Goal: Transaction & Acquisition: Purchase product/service

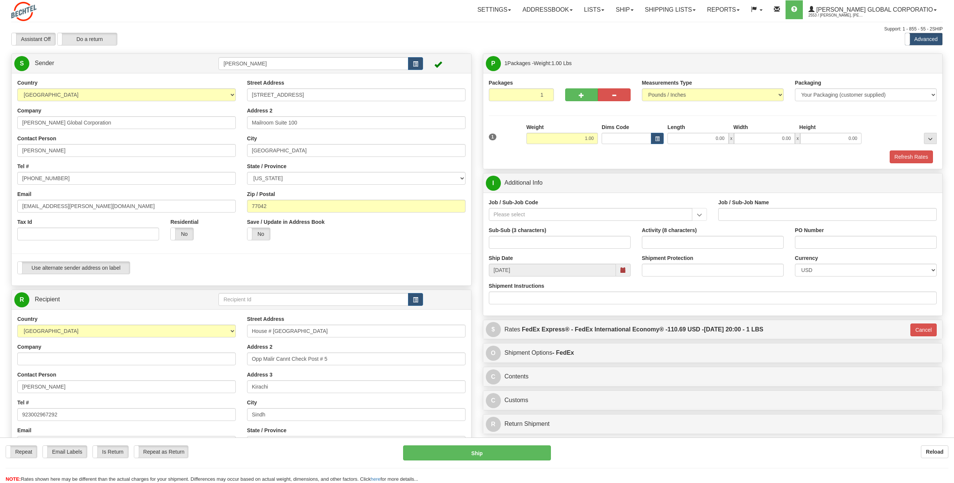
select select "PK"
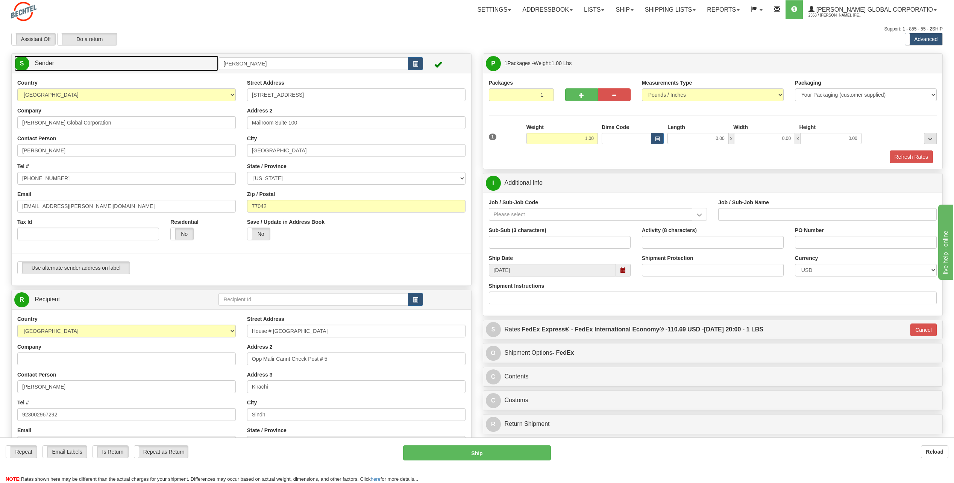
click at [22, 61] on span "S" at bounding box center [21, 63] width 15 height 15
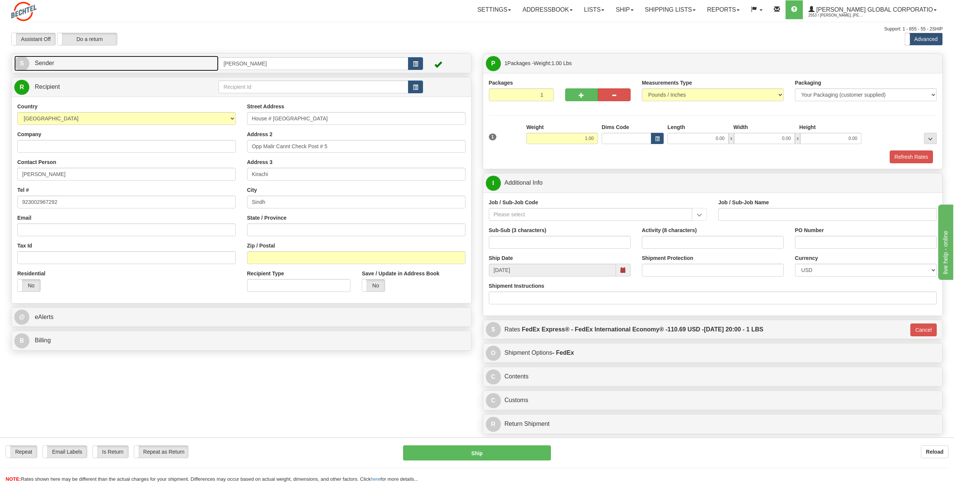
click at [24, 63] on span "S" at bounding box center [21, 63] width 15 height 15
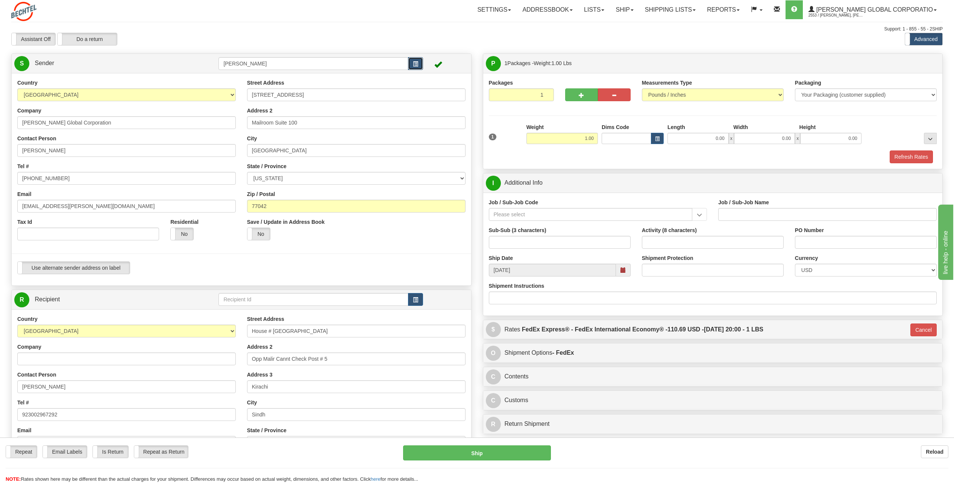
click at [414, 64] on span "button" at bounding box center [415, 64] width 5 height 5
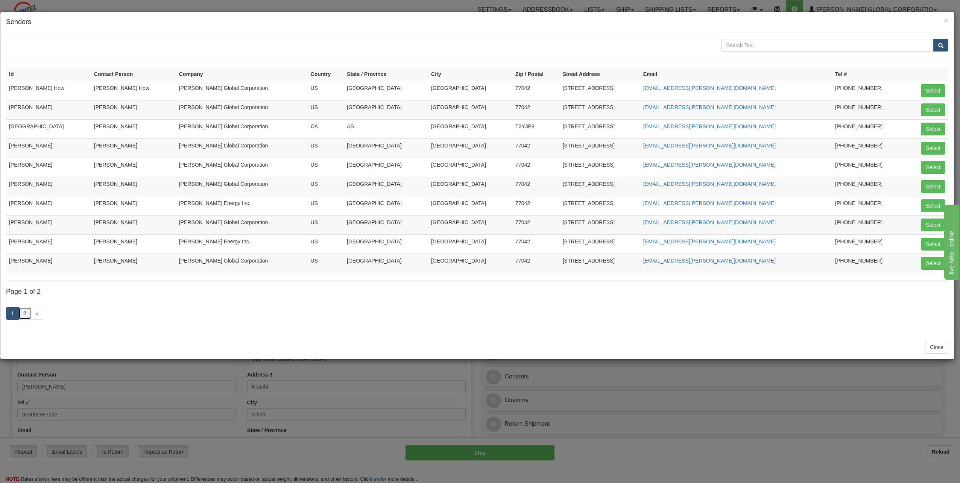
click at [23, 314] on link "2" at bounding box center [24, 313] width 13 height 13
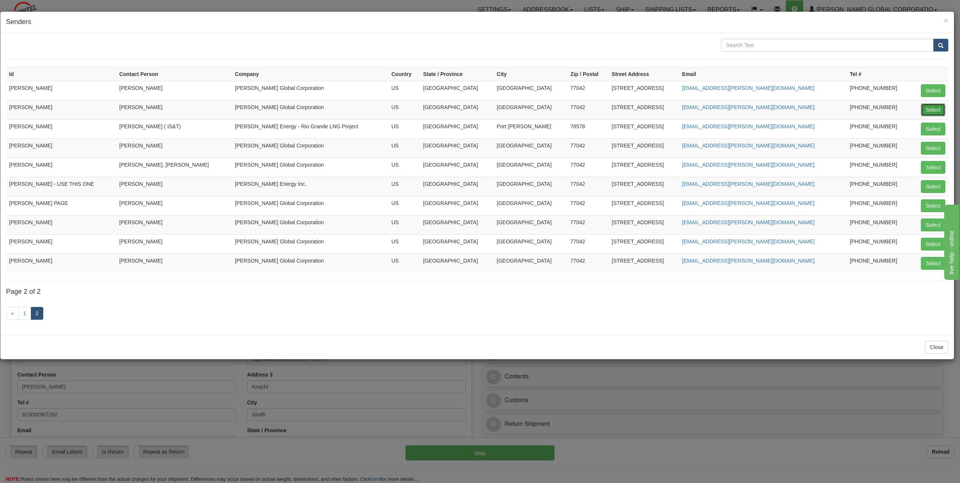
click at [940, 110] on button "Select" at bounding box center [933, 109] width 24 height 13
type input "PAT KADISH"
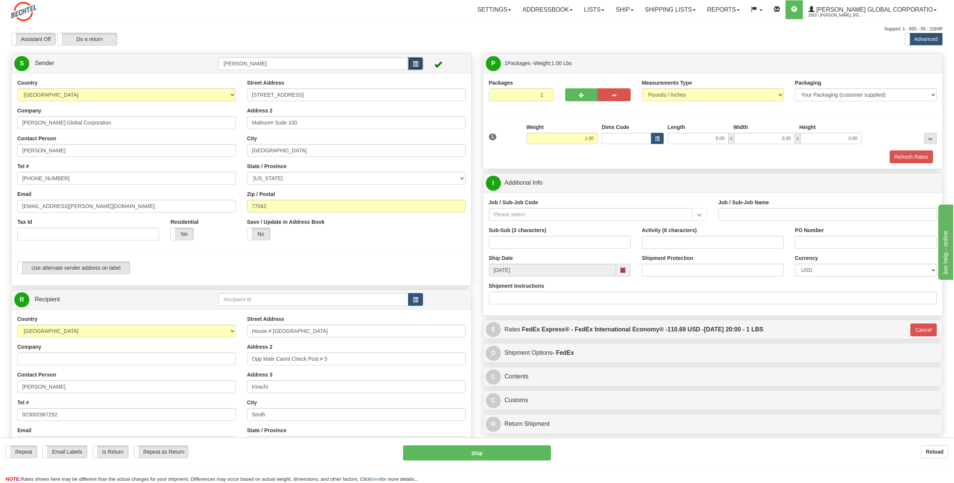
type input "03"
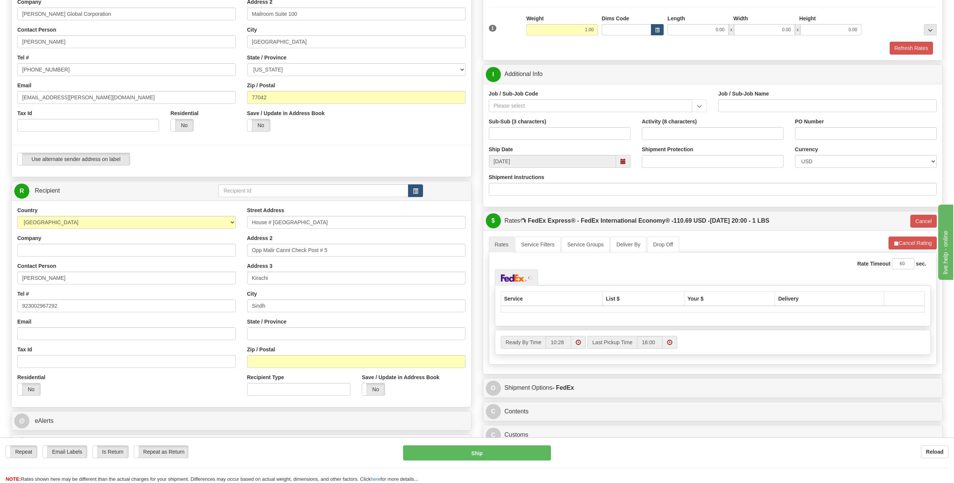
scroll to position [113, 0]
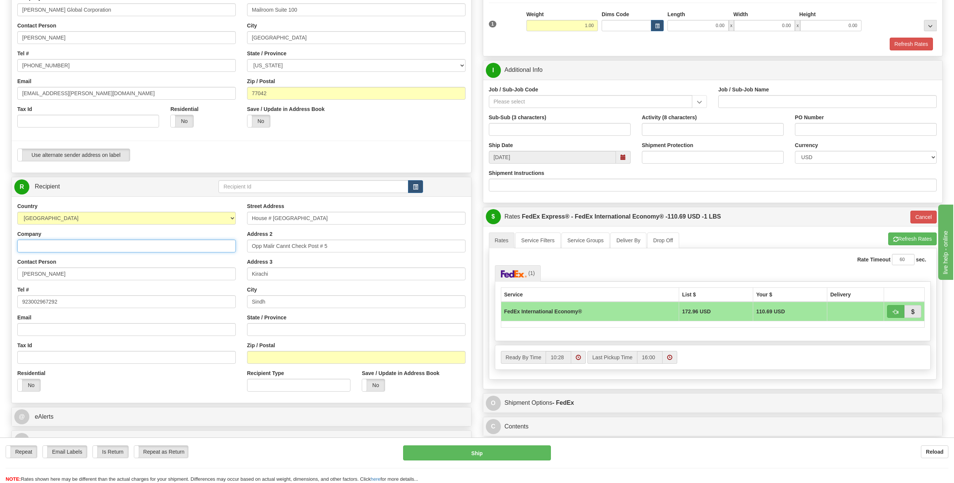
click at [49, 248] on input "Company" at bounding box center [126, 246] width 219 height 13
click at [420, 184] on button "button" at bounding box center [415, 186] width 15 height 13
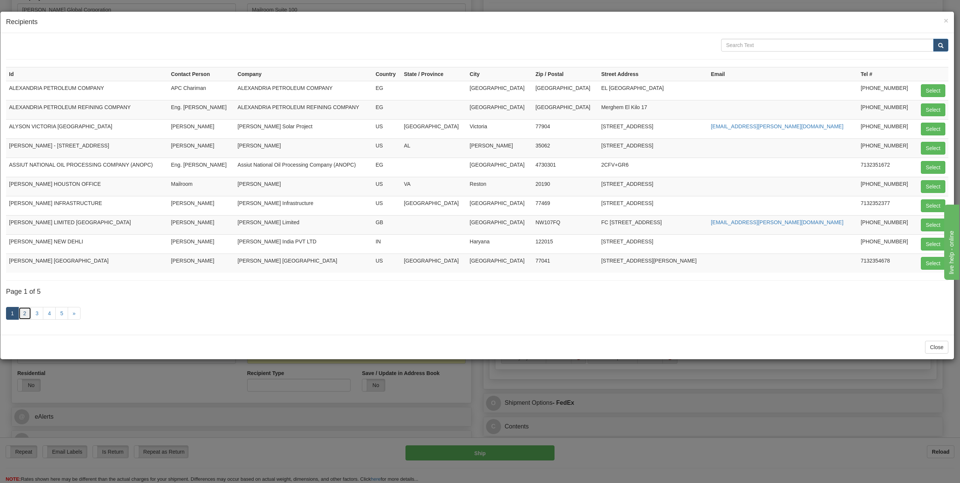
click at [21, 314] on link "2" at bounding box center [24, 313] width 13 height 13
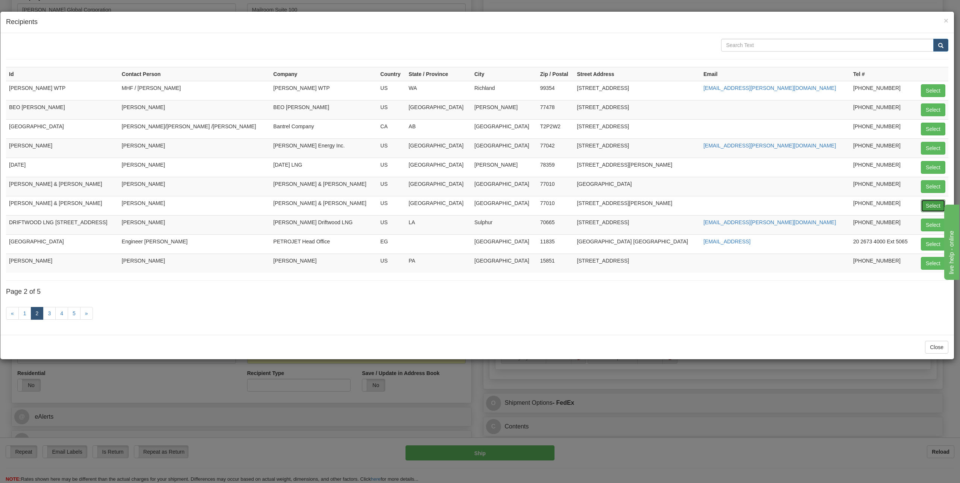
click at [926, 204] on button "Select" at bounding box center [933, 205] width 24 height 13
type input "CRAIN,CATON & JAMES"
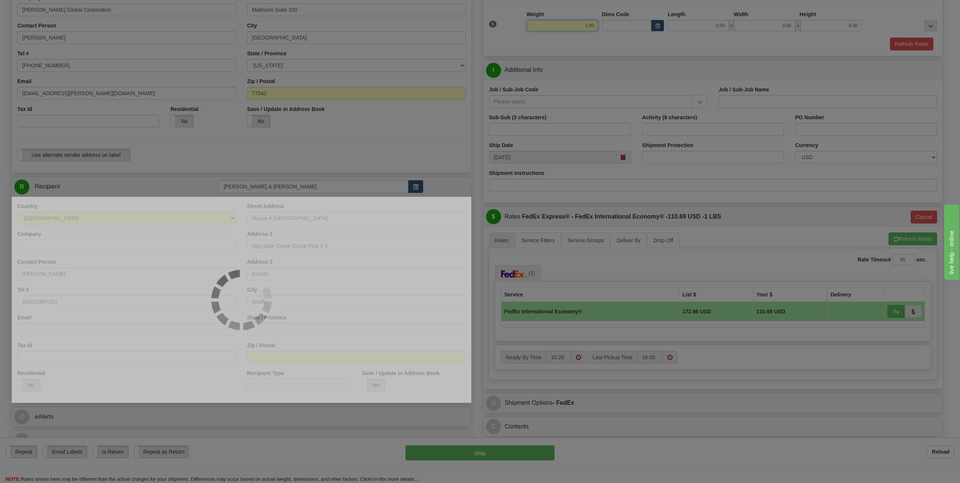
type input "03"
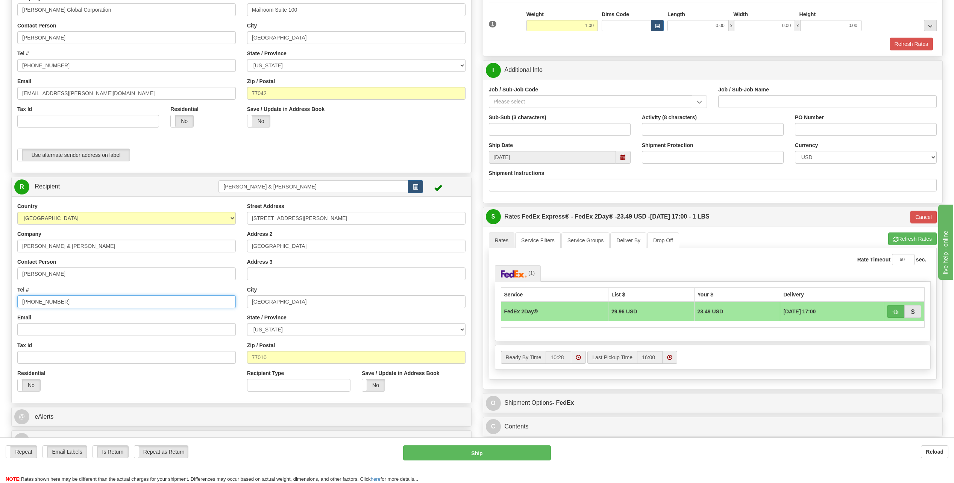
click at [64, 303] on input "713 752-8678" at bounding box center [126, 301] width 219 height 13
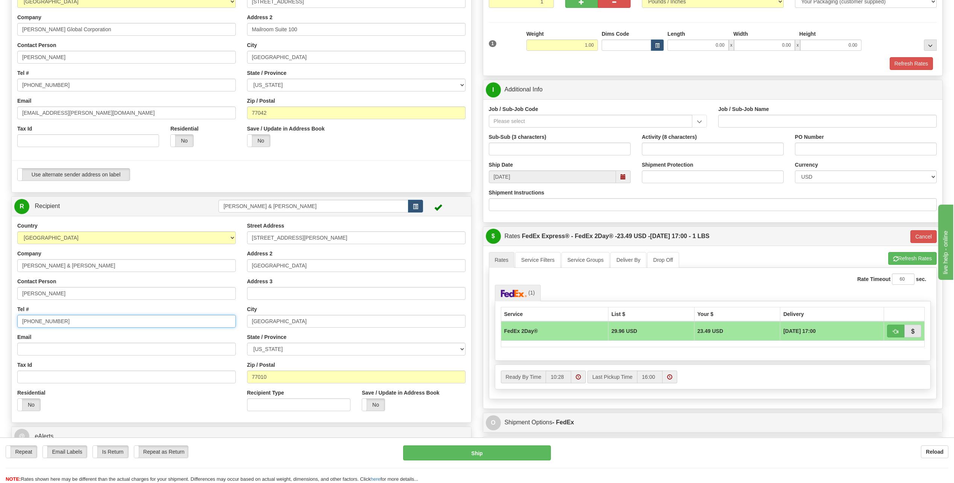
scroll to position [75, 0]
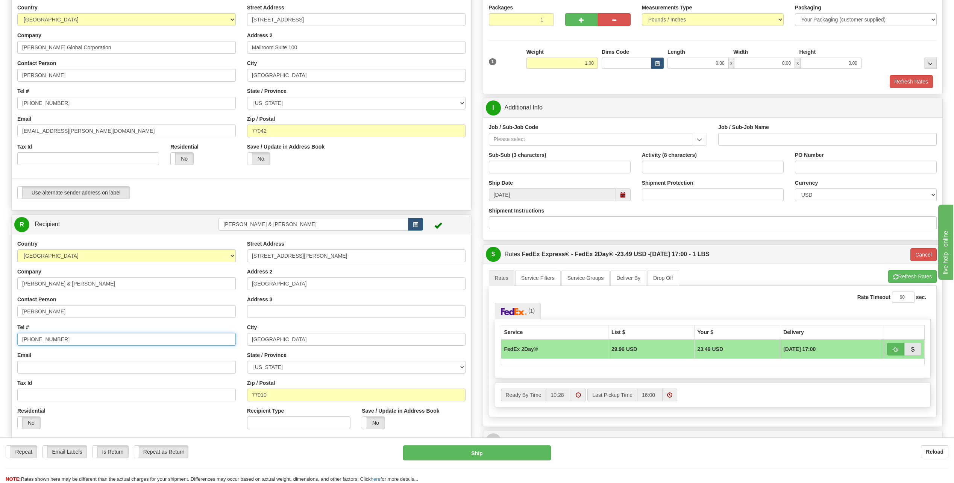
type input "713 752-8685"
drag, startPoint x: 580, startPoint y: 63, endPoint x: 693, endPoint y: 69, distance: 114.1
click at [694, 68] on div "1 Weight 1.00 Dims Code 0.00" at bounding box center [713, 61] width 452 height 27
type input "0.50"
type input "03"
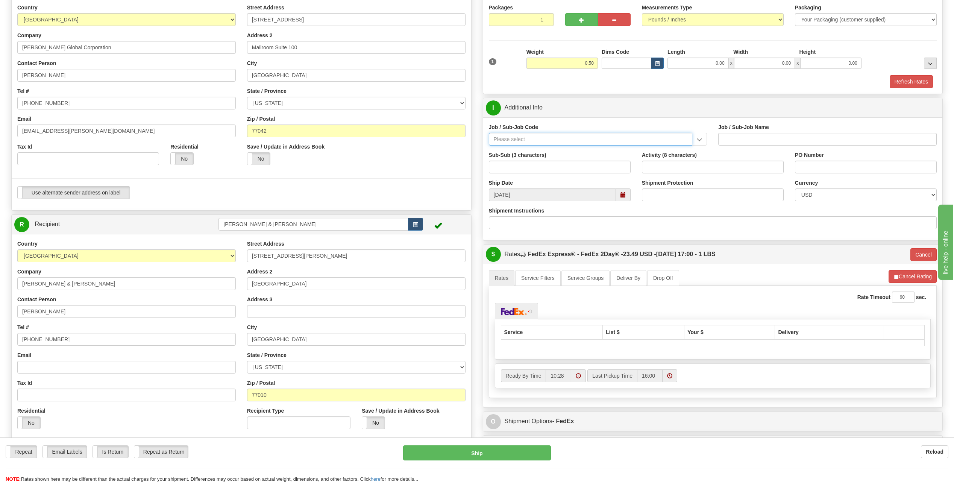
click at [527, 136] on input "Job / Sub-Job Code" at bounding box center [591, 139] width 204 height 13
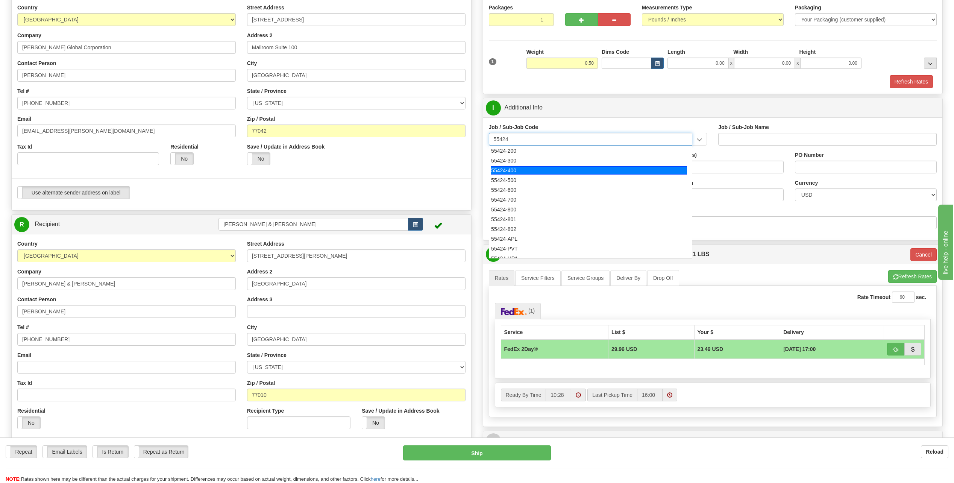
click at [519, 169] on div "55424-400" at bounding box center [589, 170] width 196 height 8
type input "55424-400"
type input "RESEARCH & DEVELOPMENT - ONSHORE"
type input "55424-400"
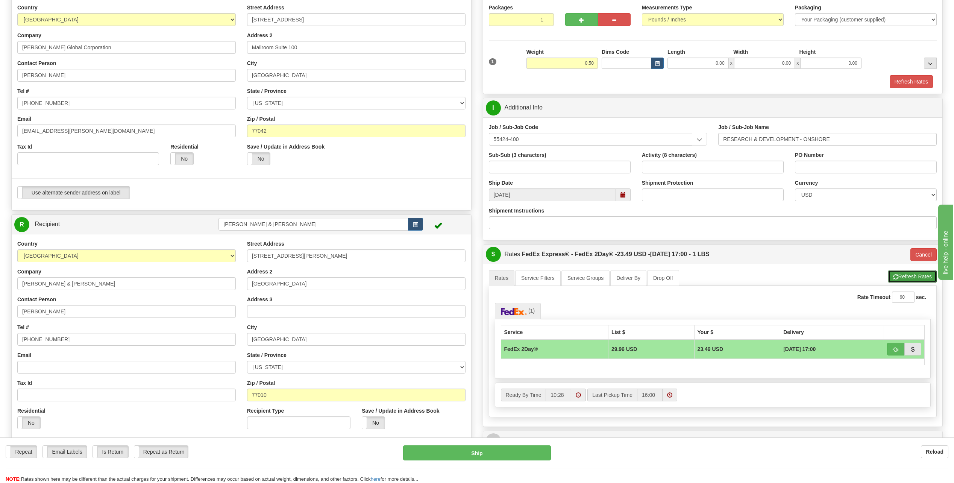
click at [920, 281] on button "Refresh Rates" at bounding box center [912, 276] width 49 height 13
click at [923, 275] on button "Refresh Rates" at bounding box center [912, 276] width 49 height 13
type input "03"
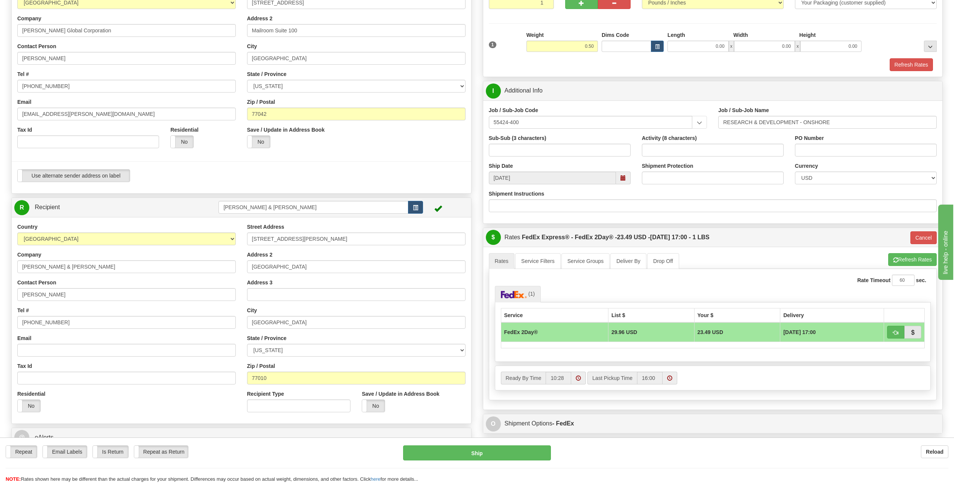
scroll to position [113, 0]
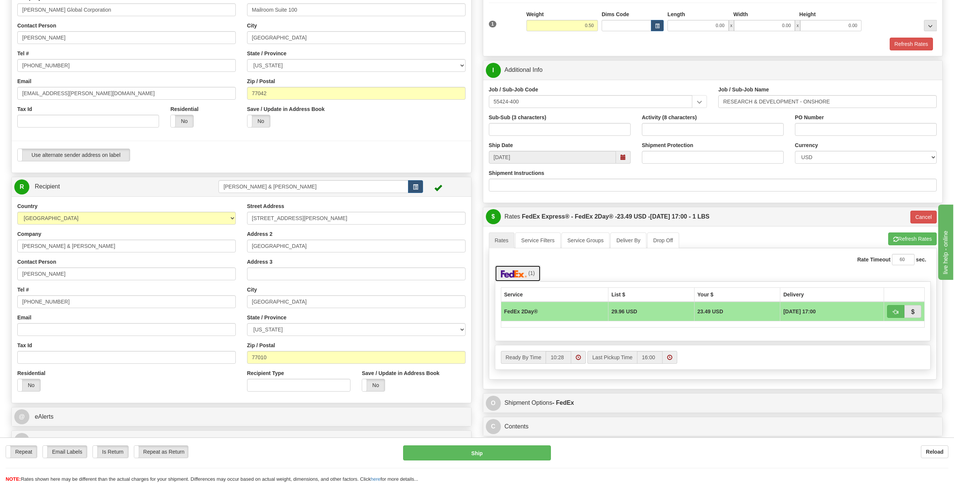
click at [520, 269] on link "(1)" at bounding box center [518, 273] width 46 height 16
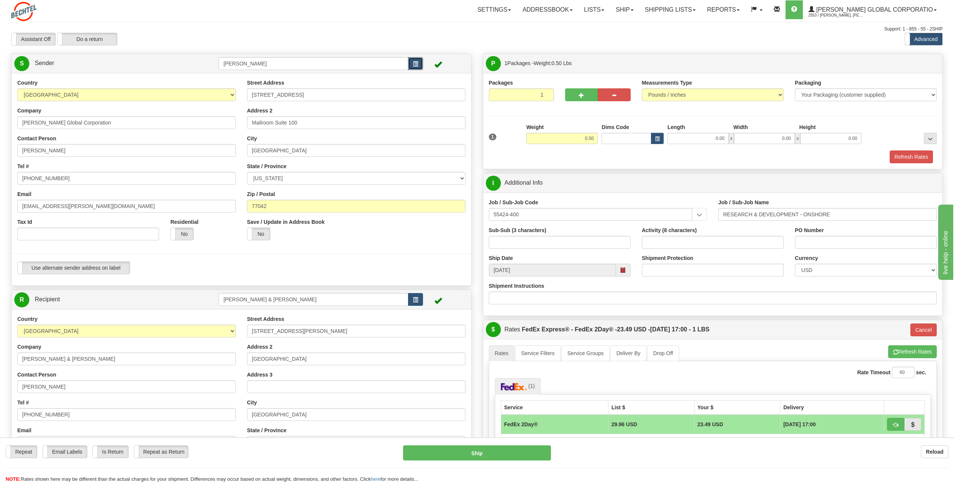
click at [416, 64] on span "button" at bounding box center [415, 64] width 5 height 5
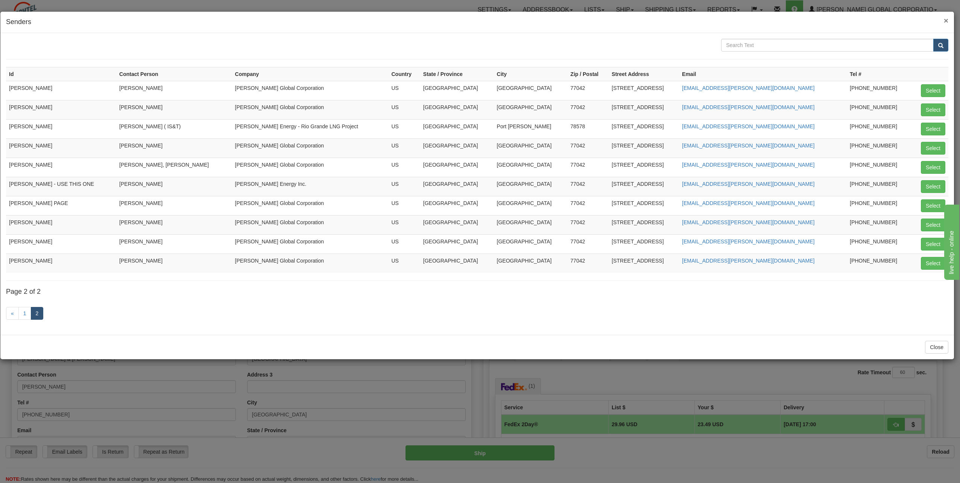
click at [944, 21] on span "×" at bounding box center [946, 20] width 5 height 9
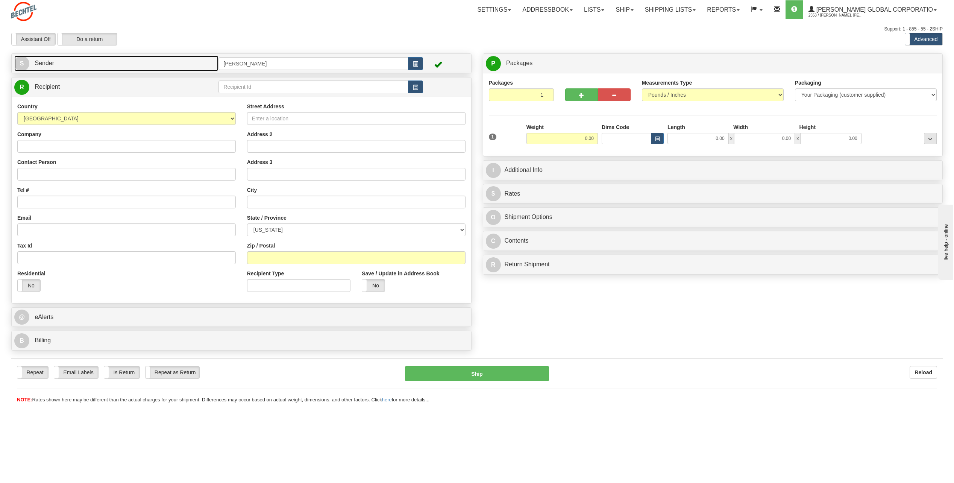
click at [27, 62] on span "S" at bounding box center [21, 63] width 15 height 15
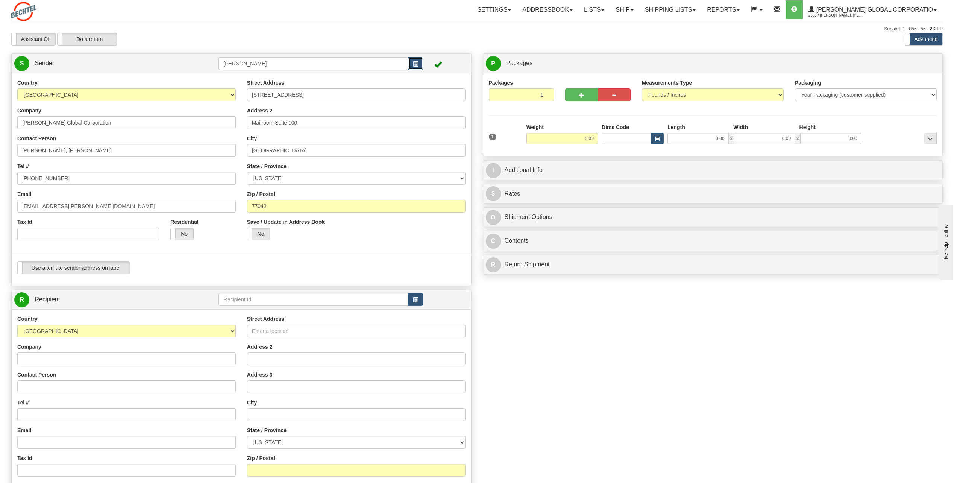
click at [416, 59] on button "button" at bounding box center [415, 63] width 15 height 13
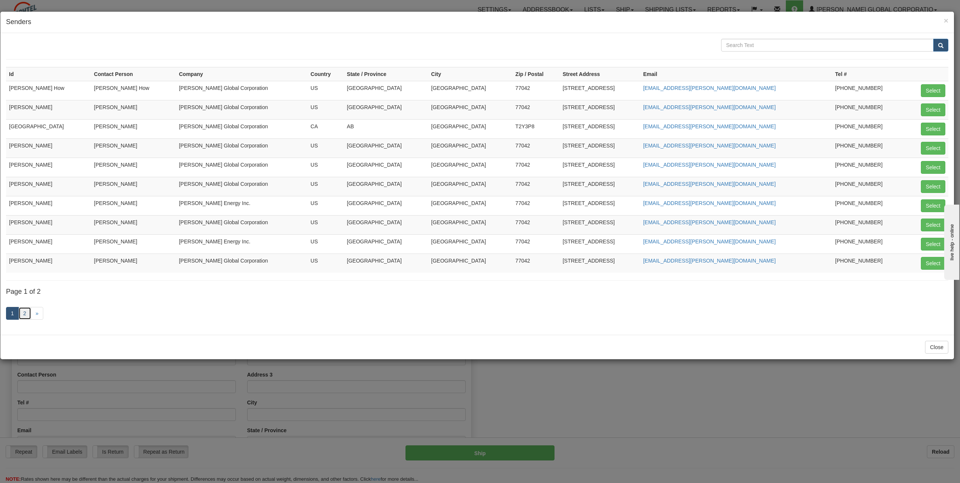
drag, startPoint x: 23, startPoint y: 311, endPoint x: 35, endPoint y: 302, distance: 15.3
click at [24, 311] on link "2" at bounding box center [24, 313] width 13 height 13
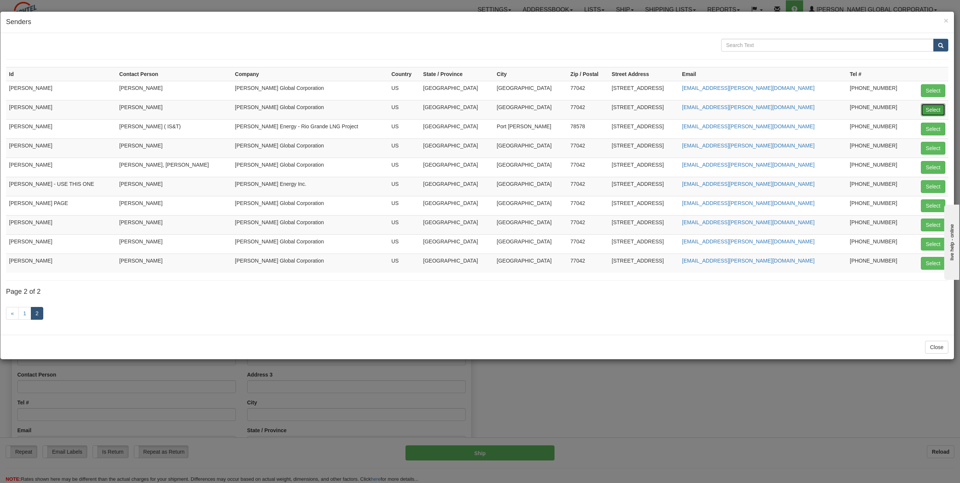
click at [935, 110] on button "Select" at bounding box center [933, 109] width 24 height 13
type input "PAT KADISH"
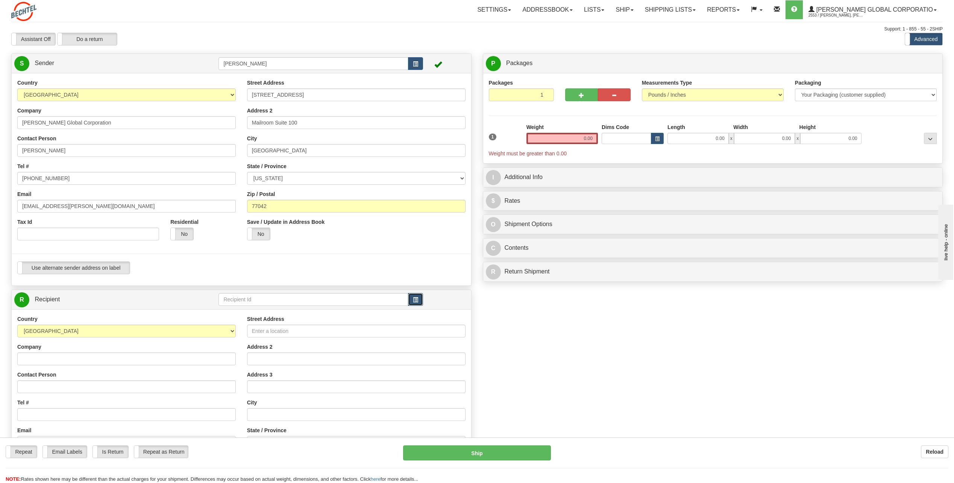
click at [413, 299] on span "button" at bounding box center [415, 299] width 5 height 5
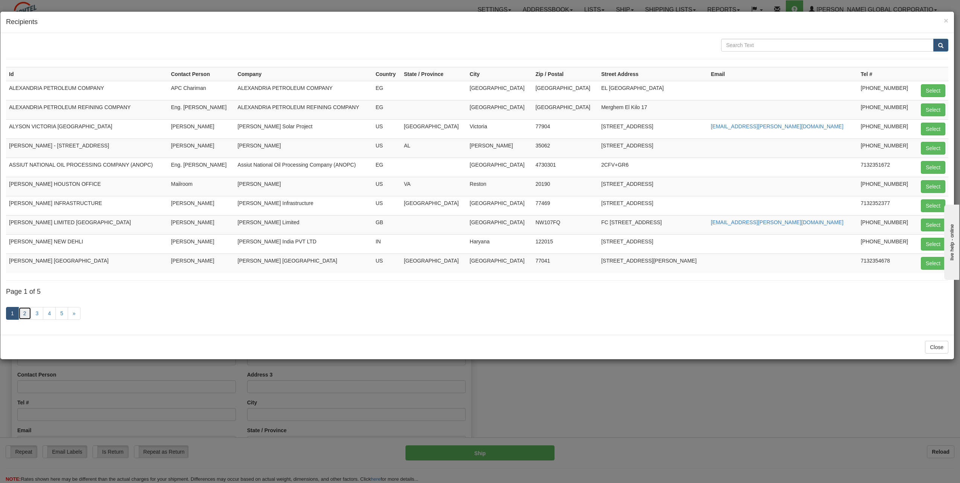
click at [24, 314] on link "2" at bounding box center [24, 313] width 13 height 13
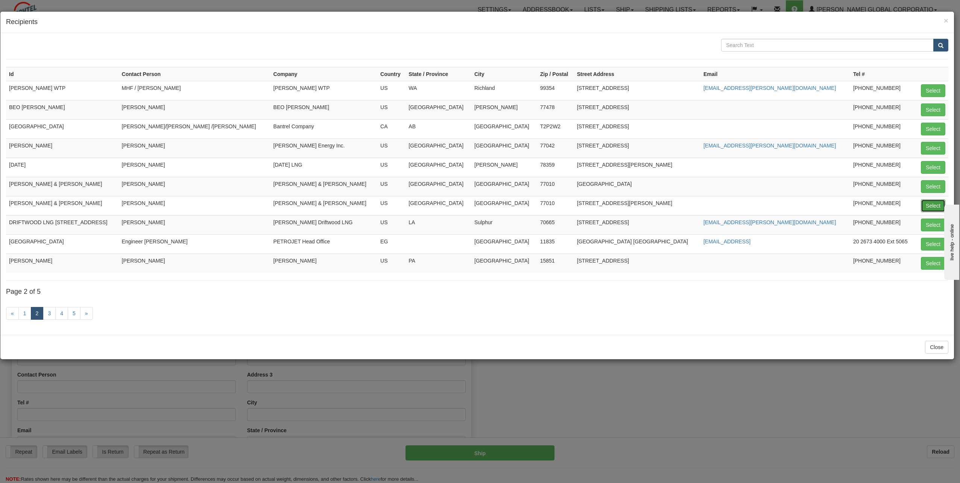
click at [927, 203] on button "Select" at bounding box center [933, 205] width 24 height 13
type input "CRAIN,CATON & JAMES"
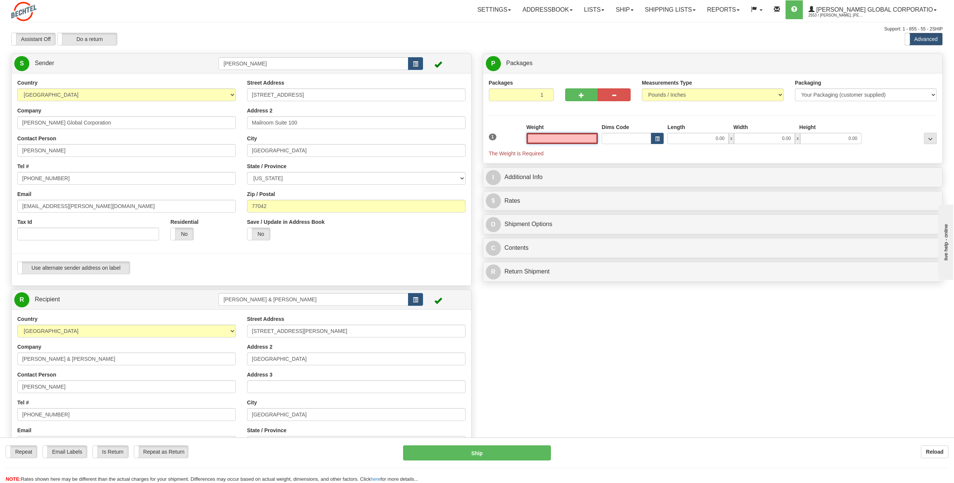
drag, startPoint x: 586, startPoint y: 137, endPoint x: 735, endPoint y: 140, distance: 148.6
click at [735, 140] on div "1 Weight Dims Code Length x" at bounding box center [713, 140] width 452 height 34
type input "0.50"
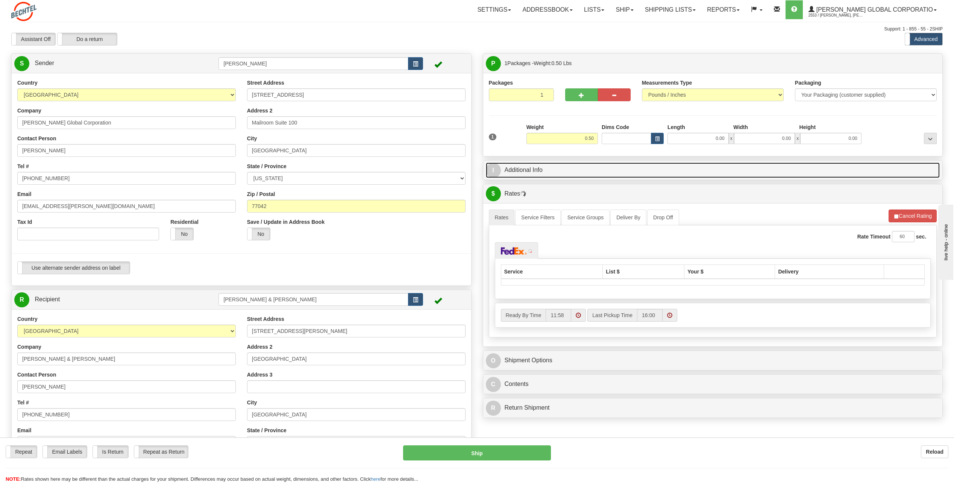
click at [488, 168] on span "I" at bounding box center [493, 170] width 15 height 15
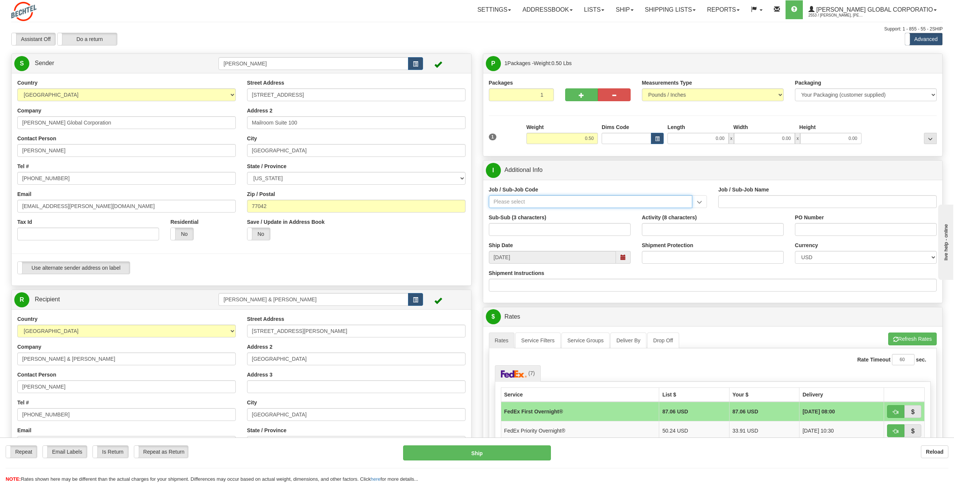
drag, startPoint x: 528, startPoint y: 201, endPoint x: 534, endPoint y: 201, distance: 6.0
click at [533, 201] on input "Job / Sub-Job Code" at bounding box center [591, 201] width 204 height 13
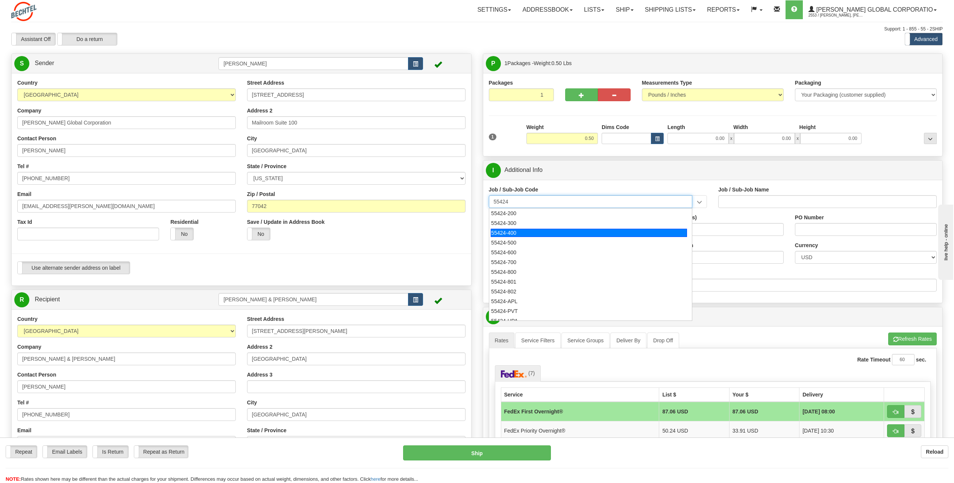
click at [525, 228] on li "55424-400" at bounding box center [590, 233] width 203 height 10
type input "55424-400"
type input "RESEARCH & DEVELOPMENT - ONSHORE"
type input "55424-400"
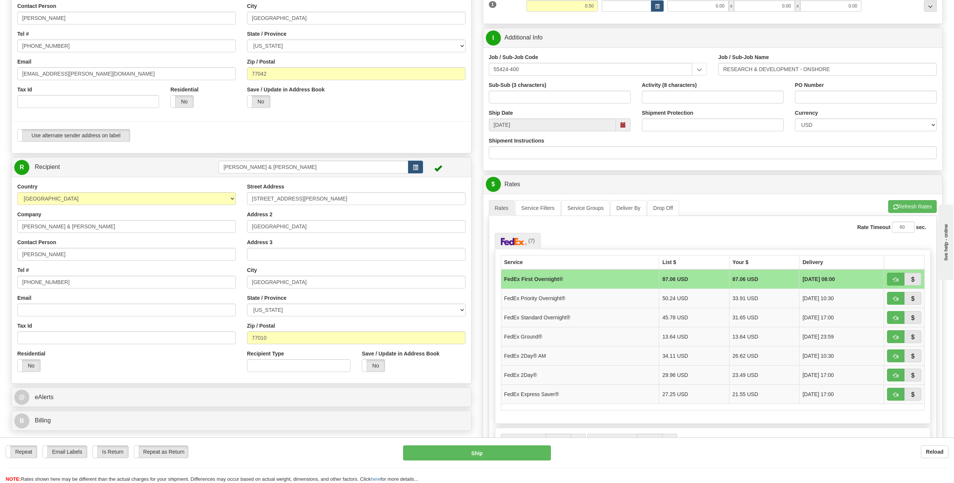
scroll to position [150, 0]
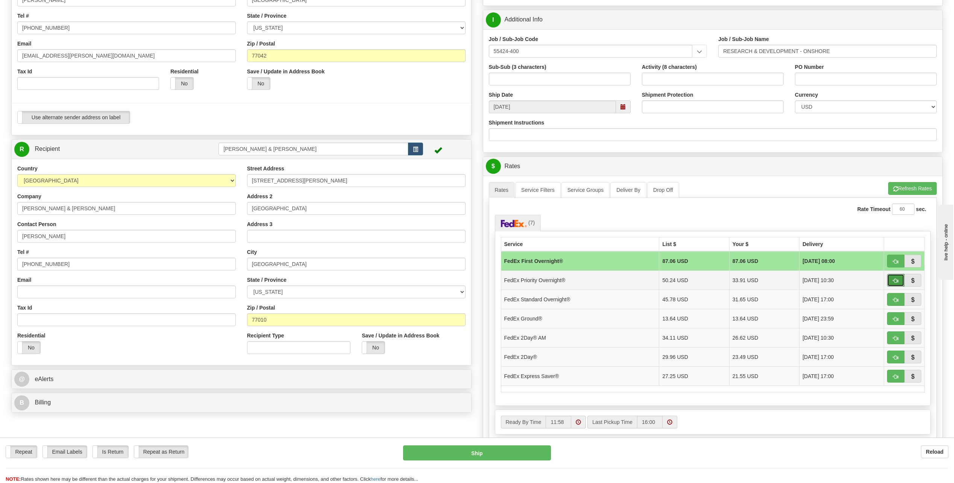
click at [895, 279] on span "button" at bounding box center [895, 280] width 5 height 5
type input "01"
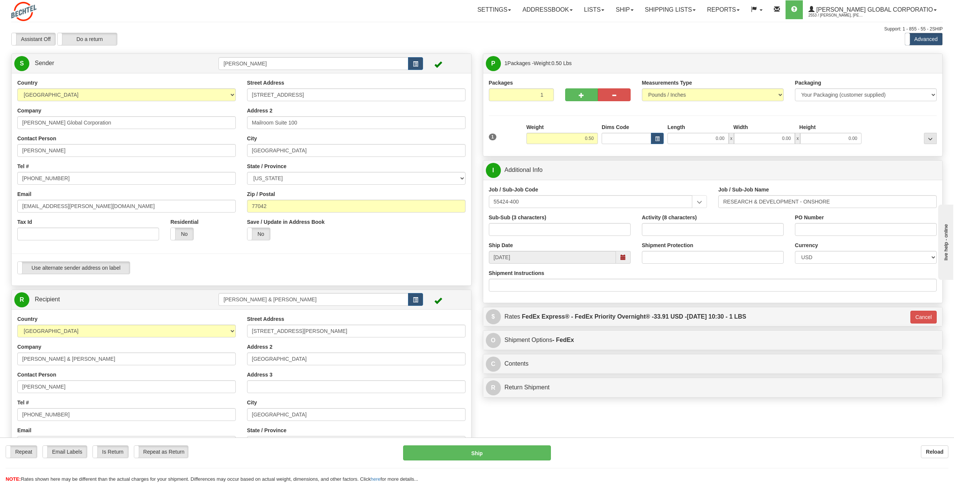
scroll to position [38, 0]
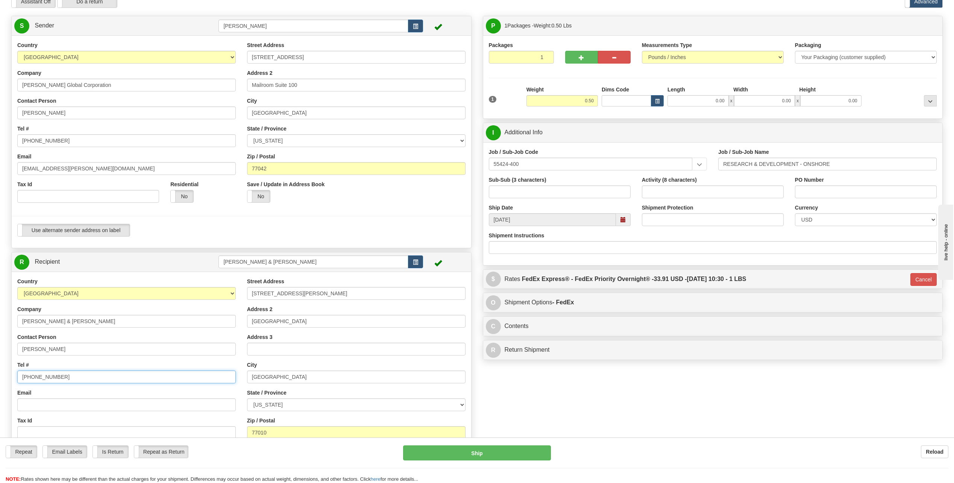
click at [68, 381] on input "713 752-8678" at bounding box center [126, 376] width 219 height 13
type input "713 752-8685"
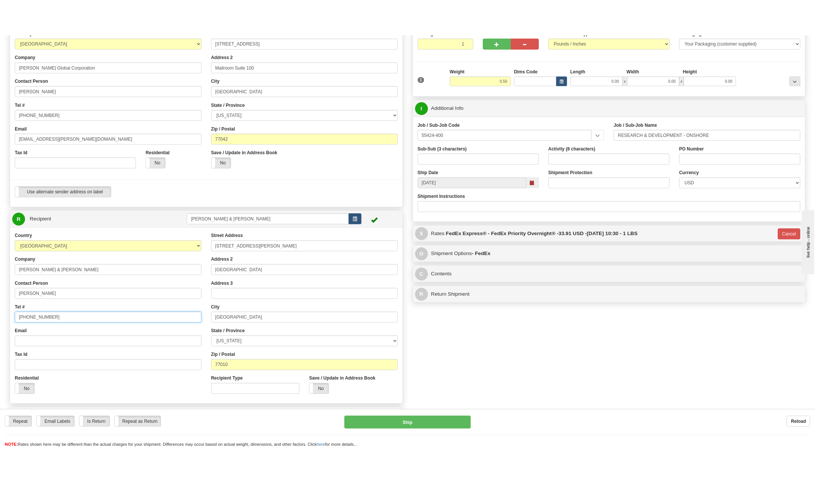
scroll to position [113, 0]
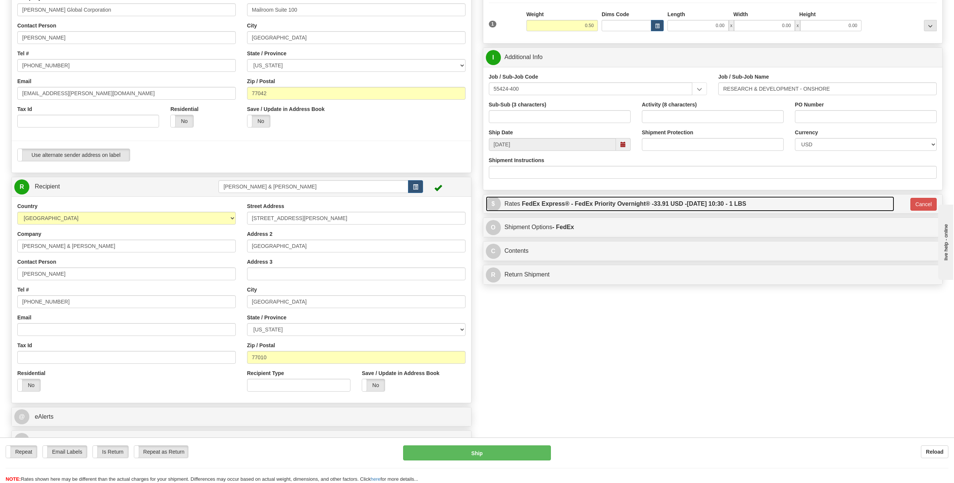
click at [495, 205] on span "$" at bounding box center [493, 203] width 15 height 15
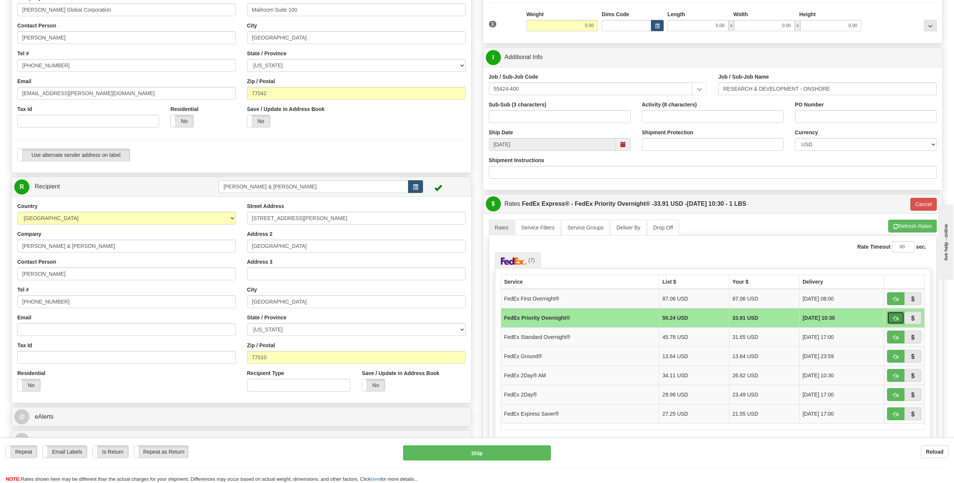
click at [894, 317] on span "button" at bounding box center [895, 318] width 5 height 5
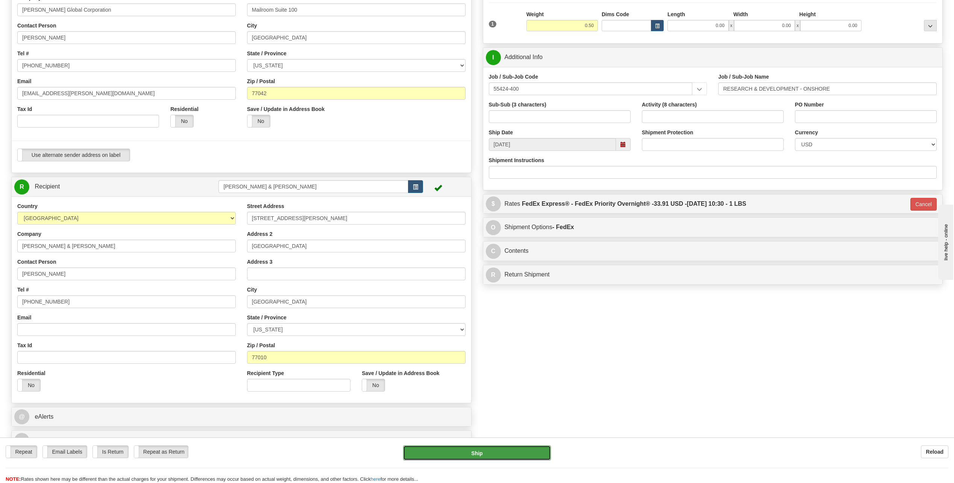
click at [504, 454] on button "Ship" at bounding box center [477, 452] width 148 height 15
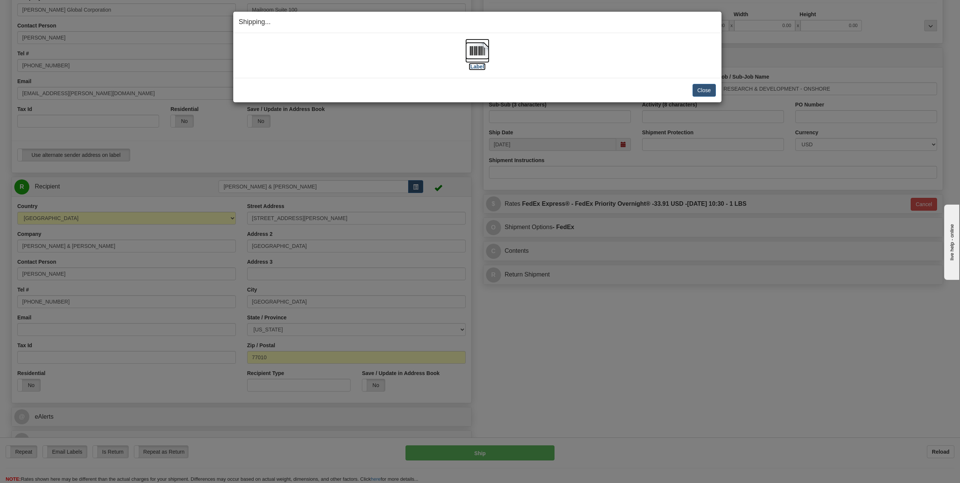
click at [480, 52] on img at bounding box center [477, 51] width 24 height 24
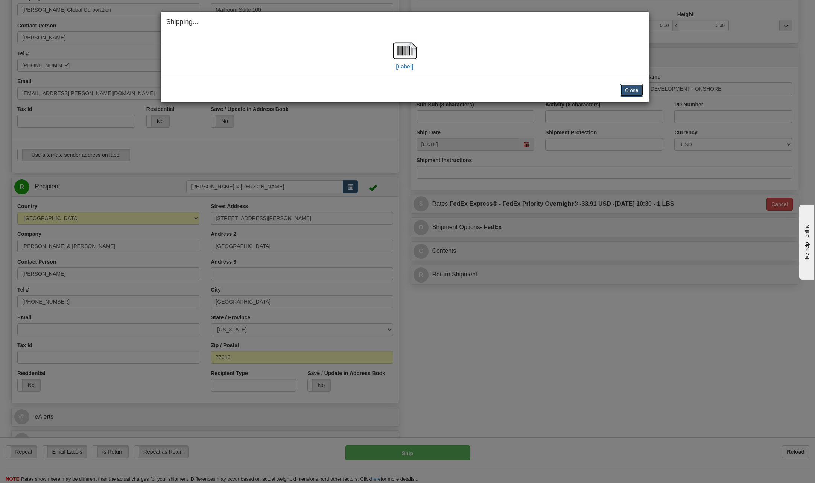
click at [635, 93] on button "Close" at bounding box center [631, 90] width 23 height 13
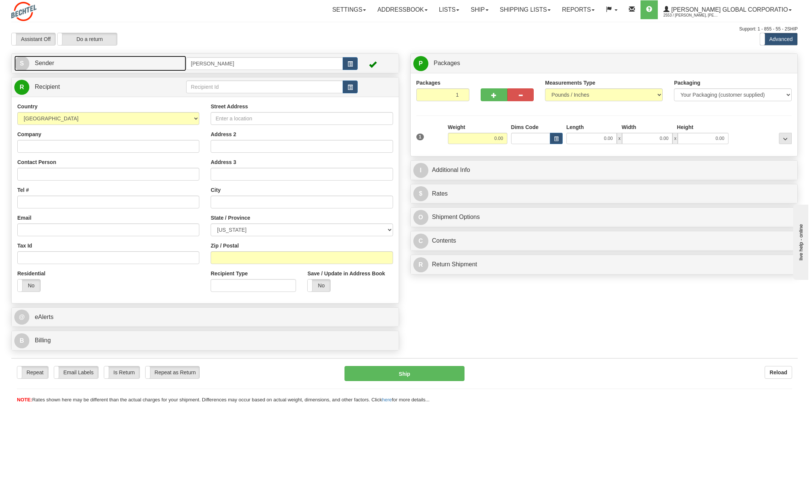
click at [24, 65] on span "S" at bounding box center [21, 63] width 15 height 15
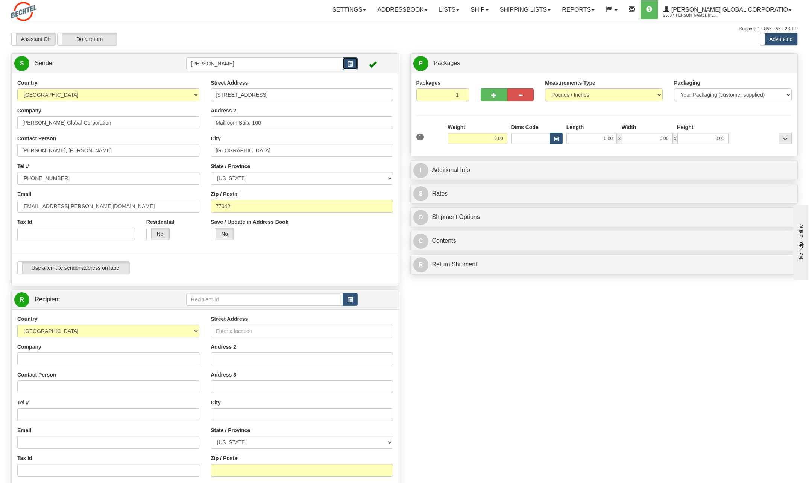
click at [351, 64] on span "button" at bounding box center [349, 64] width 5 height 5
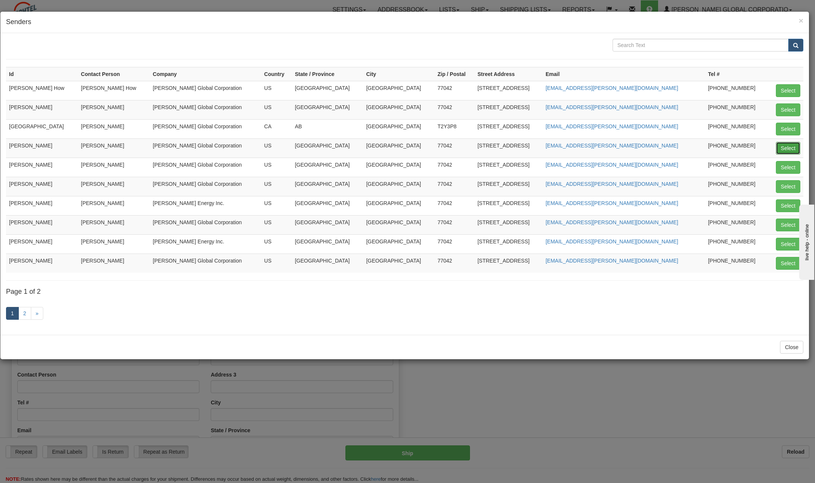
click at [792, 144] on button "Select" at bounding box center [787, 148] width 24 height 13
type input "[PERSON_NAME]"
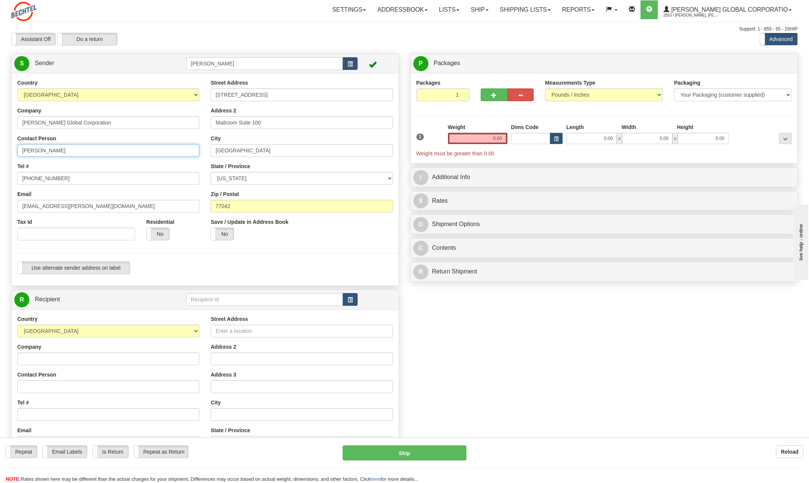
click at [75, 153] on input "[PERSON_NAME]" at bounding box center [108, 150] width 182 height 13
type input "C"
type input "a"
type input "[PERSON_NAME]"
click at [61, 179] on input "[PHONE_NUMBER]" at bounding box center [108, 178] width 182 height 13
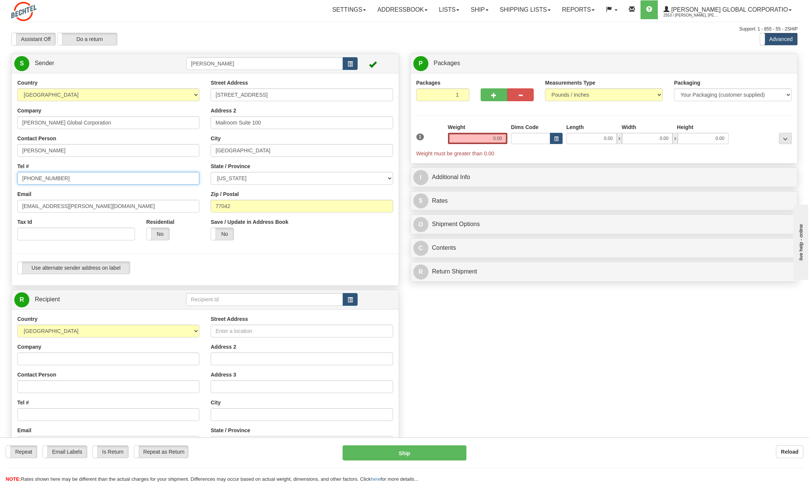
type input "[PHONE_NUMBER]"
drag, startPoint x: 47, startPoint y: 205, endPoint x: 12, endPoint y: 205, distance: 34.6
click at [12, 205] on div "Country [GEOGRAPHIC_DATA] [GEOGRAPHIC_DATA] [GEOGRAPHIC_DATA] [GEOGRAPHIC_DATA]…" at bounding box center [108, 162] width 193 height 167
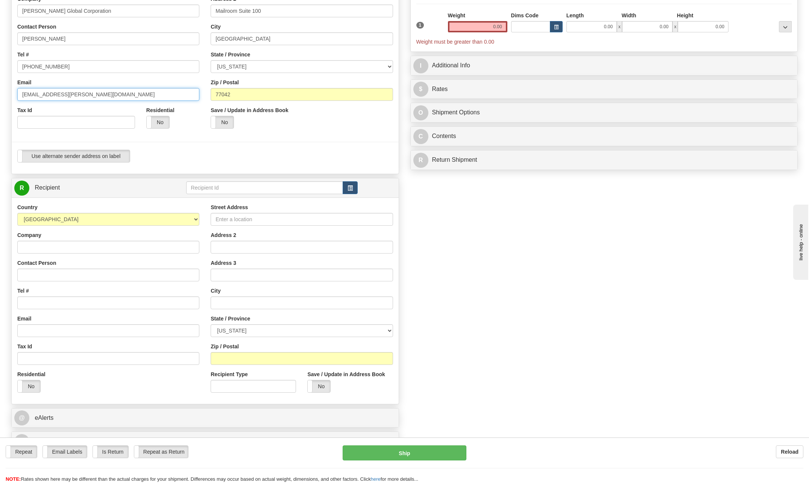
scroll to position [113, 0]
type input "[EMAIL_ADDRESS][PERSON_NAME][DOMAIN_NAME]"
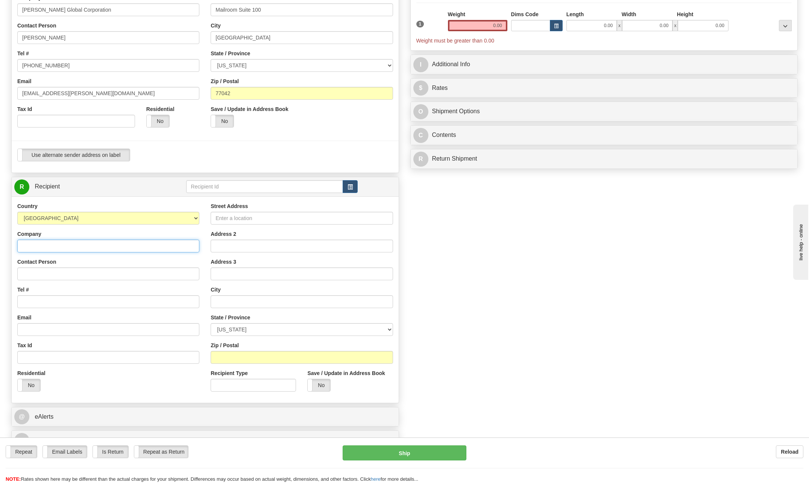
click at [36, 248] on input "Company" at bounding box center [108, 246] width 182 height 13
type input "[PERSON_NAME]"
drag, startPoint x: 200, startPoint y: 271, endPoint x: 196, endPoint y: 271, distance: 4.5
click at [200, 271] on div "Country [GEOGRAPHIC_DATA] [GEOGRAPHIC_DATA] [GEOGRAPHIC_DATA] [GEOGRAPHIC_DATA]…" at bounding box center [108, 299] width 193 height 195
click at [56, 272] on input "Contact Person" at bounding box center [108, 273] width 182 height 13
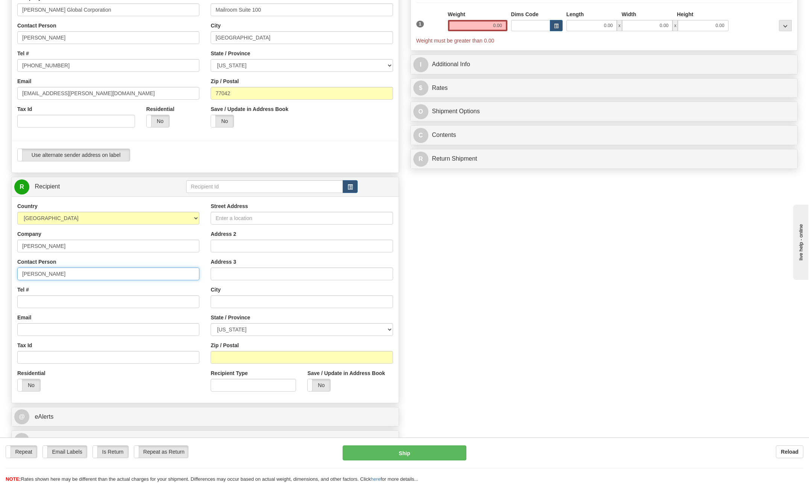
type input "[PERSON_NAME]"
click at [193, 214] on select "[GEOGRAPHIC_DATA] [GEOGRAPHIC_DATA] [GEOGRAPHIC_DATA] [GEOGRAPHIC_DATA] [US_STA…" at bounding box center [108, 218] width 182 height 13
select select "PK"
click at [17, 212] on select "[GEOGRAPHIC_DATA] [GEOGRAPHIC_DATA] [GEOGRAPHIC_DATA] [GEOGRAPHIC_DATA] [US_STA…" at bounding box center [108, 218] width 182 height 13
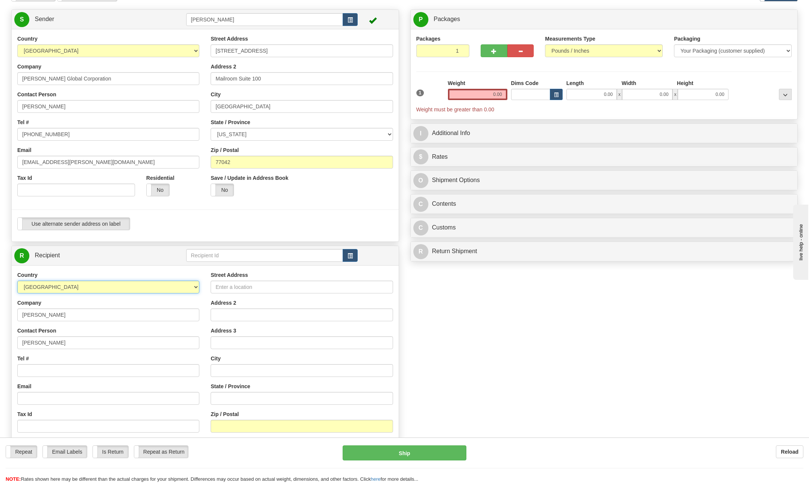
scroll to position [38, 0]
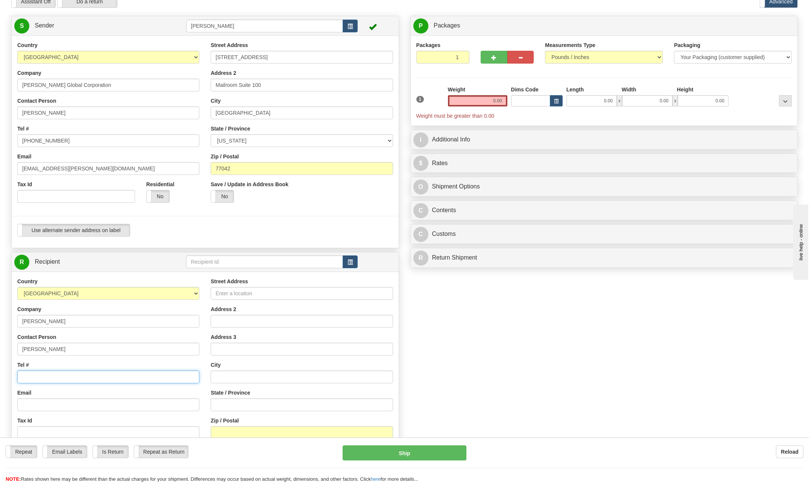
click at [48, 376] on input "Tel #" at bounding box center [108, 376] width 182 height 13
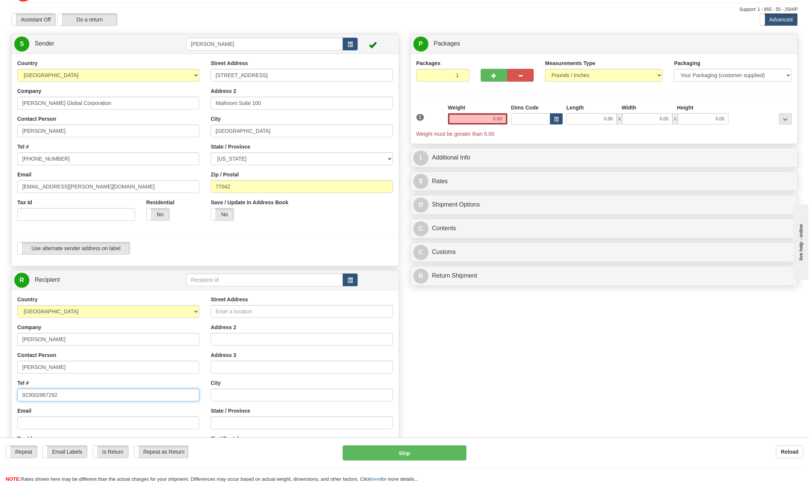
scroll to position [0, 0]
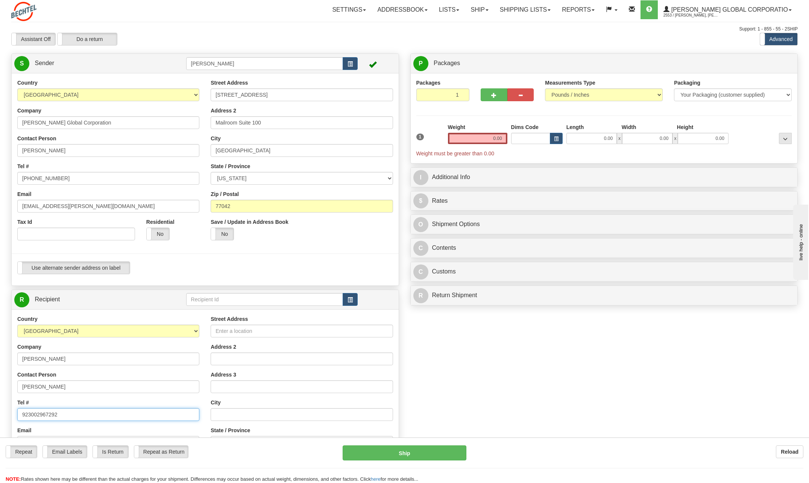
type input "923002967292"
click at [228, 331] on input "Street Address" at bounding box center [302, 331] width 182 height 13
type input "House # IH 325-[GEOGRAPHIC_DATA]"
click at [226, 359] on input "Address 2" at bounding box center [302, 358] width 182 height 13
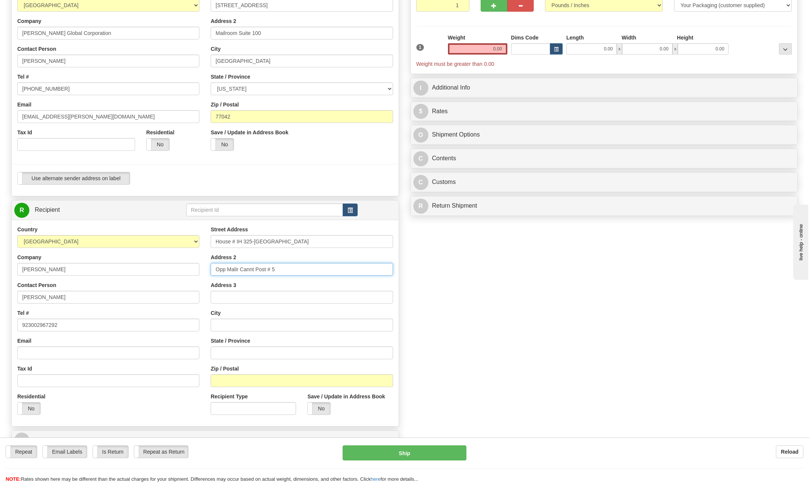
scroll to position [113, 0]
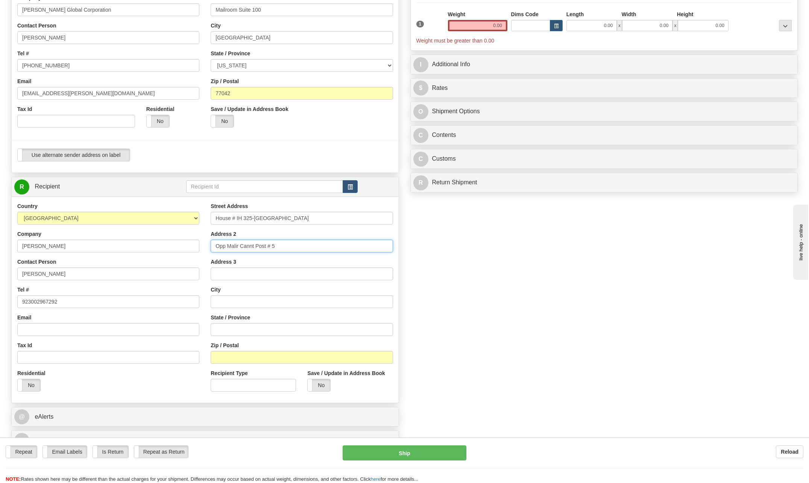
type input "Opp Malir Cannt Post # 5"
click at [234, 272] on input "Address 3" at bounding box center [302, 273] width 182 height 13
type input "[GEOGRAPHIC_DATA]"
click at [231, 302] on input "text" at bounding box center [302, 301] width 182 height 13
type input "Sindh"
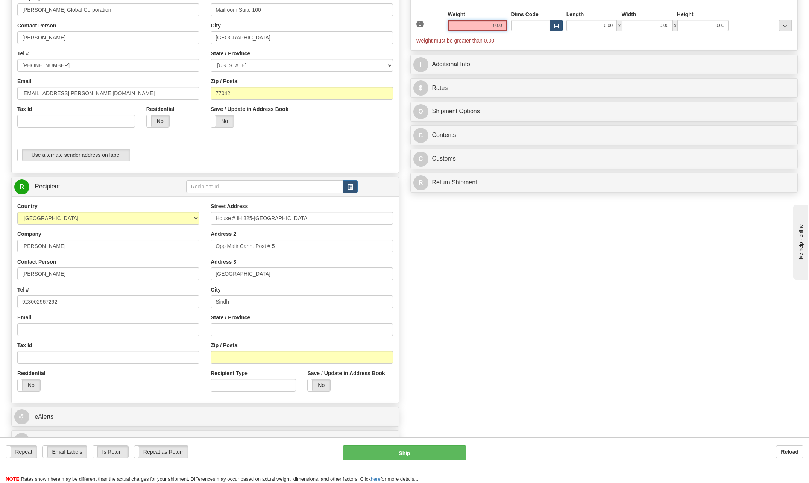
drag, startPoint x: 492, startPoint y: 24, endPoint x: 555, endPoint y: 33, distance: 63.9
click at [558, 29] on div "1 Weight 0.00 Dims Code 0.00" at bounding box center [603, 28] width 379 height 34
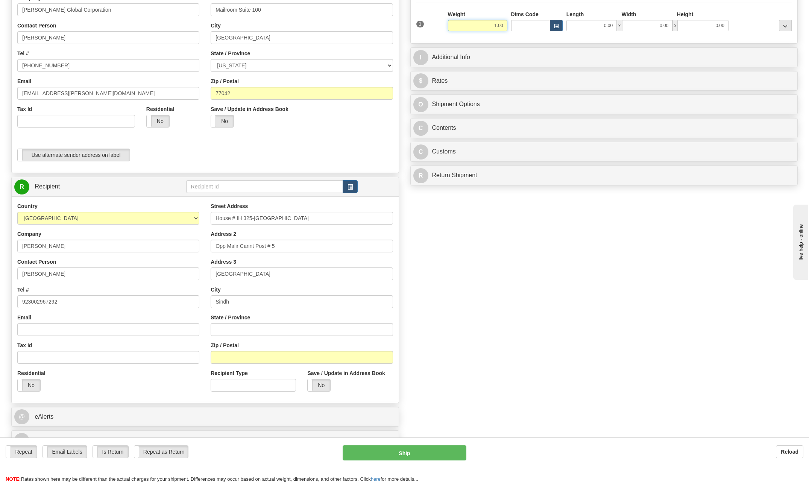
type input "1.00"
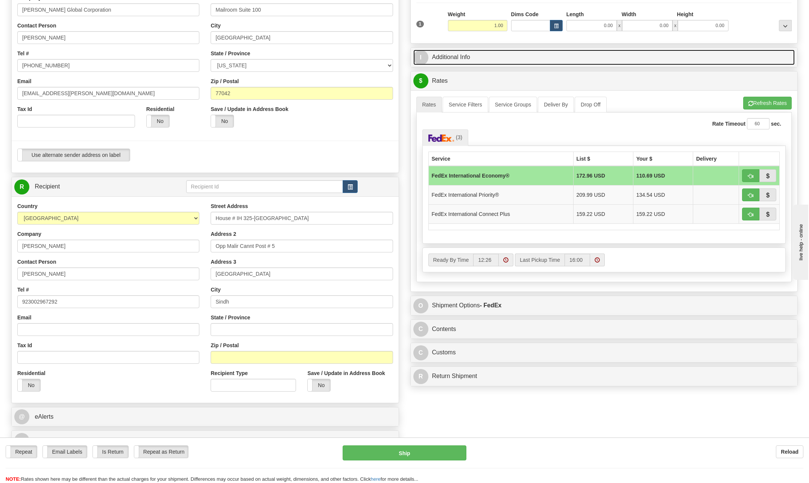
click at [421, 60] on span "I" at bounding box center [420, 57] width 15 height 15
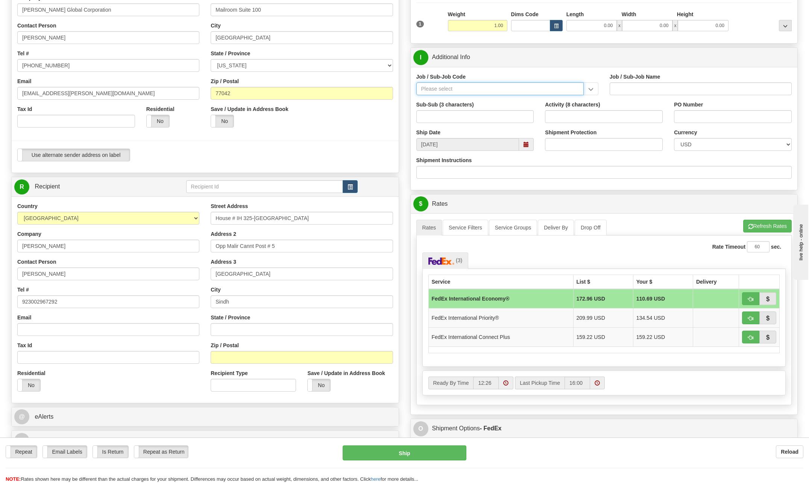
click at [446, 85] on input "Job / Sub-Job Code" at bounding box center [499, 88] width 167 height 13
click at [440, 87] on input "Job / Sub-Job Code" at bounding box center [499, 88] width 167 height 13
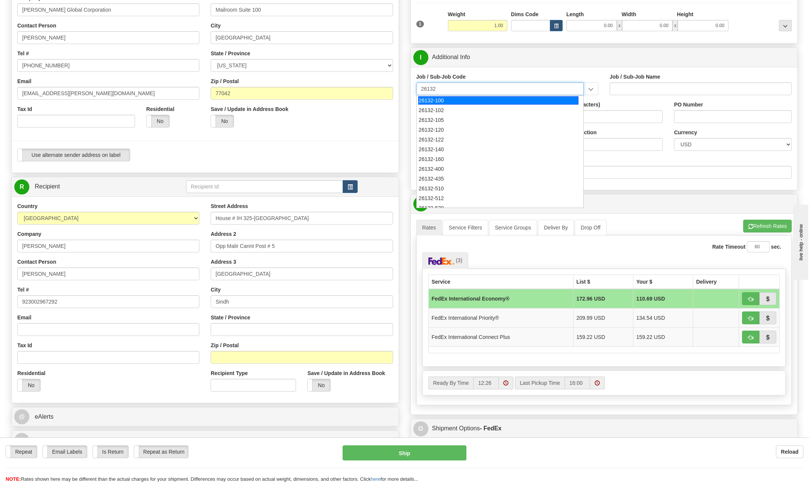
click at [438, 100] on div "26132-100" at bounding box center [498, 100] width 160 height 8
type input "26132-100"
type input "DRIFTWOOD LNG - HOME OFFICE - [GEOGRAPHIC_DATA] ACTIVITIES"
type input "26132-100"
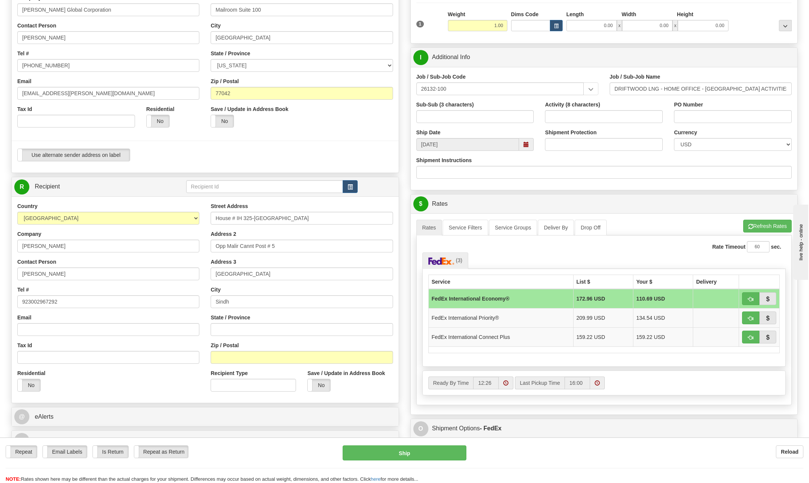
scroll to position [150, 0]
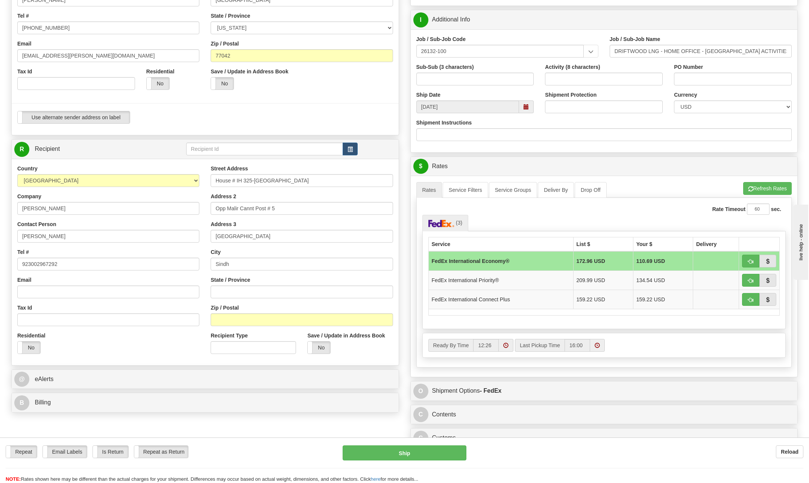
click at [490, 262] on td "FedEx International Economy®" at bounding box center [500, 261] width 145 height 20
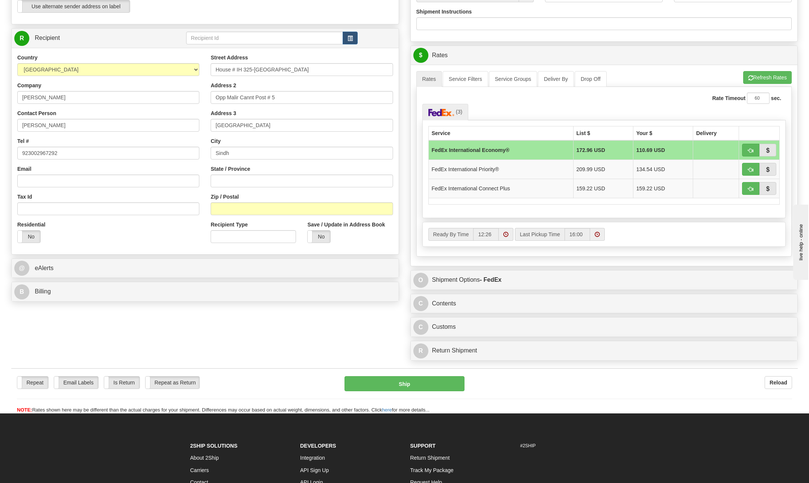
scroll to position [263, 0]
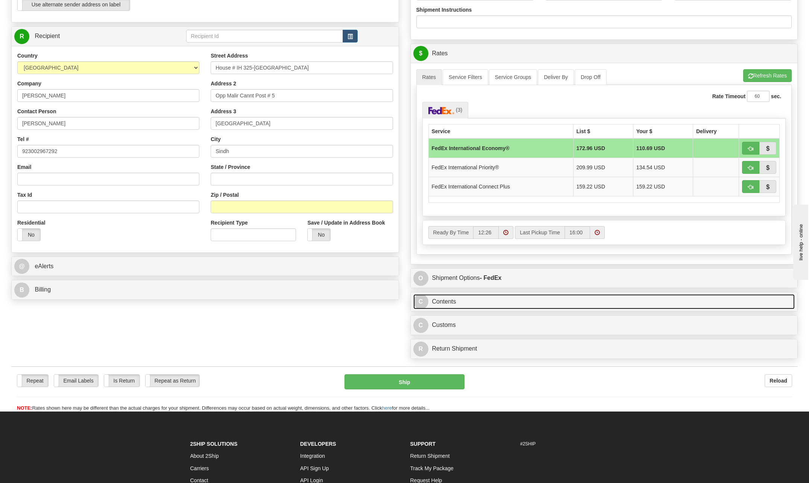
click at [422, 301] on span "C" at bounding box center [420, 301] width 15 height 15
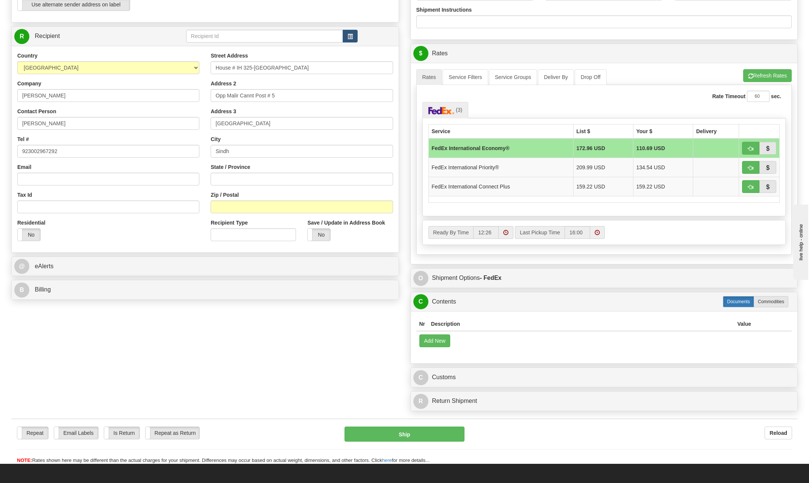
click at [740, 300] on label "Documents" at bounding box center [738, 301] width 31 height 11
click at [444, 342] on button "Add New" at bounding box center [434, 340] width 31 height 13
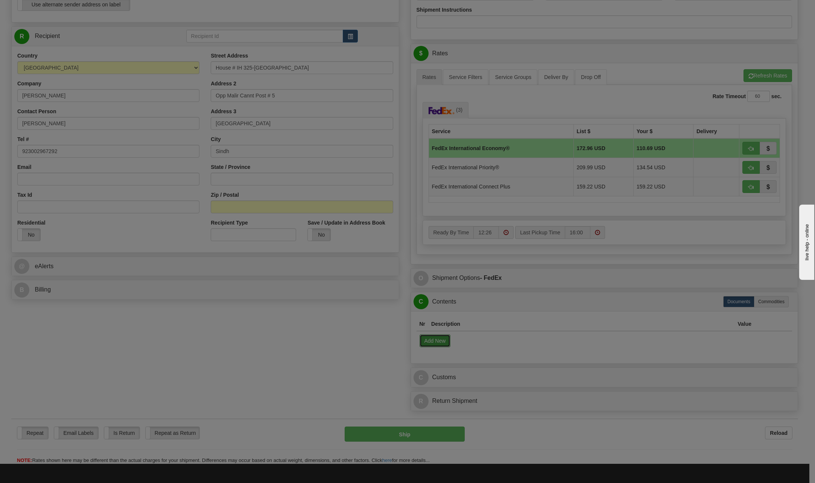
select select "US"
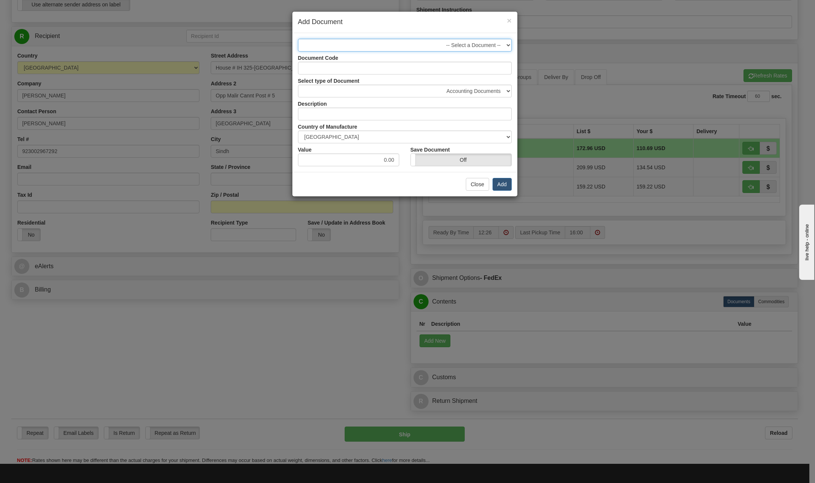
click at [506, 43] on select "-- Select a Document -- 1 - Business Correspondence (NCV)" at bounding box center [405, 45] width 214 height 13
select select "2404"
click at [298, 39] on select "-- Select a Document -- 1 - Business Correspondence (NCV)" at bounding box center [405, 45] width 214 height 13
drag, startPoint x: 381, startPoint y: 157, endPoint x: 421, endPoint y: 159, distance: 40.3
click at [421, 159] on div "Value 1.00 Save Document On Off" at bounding box center [404, 154] width 225 height 23
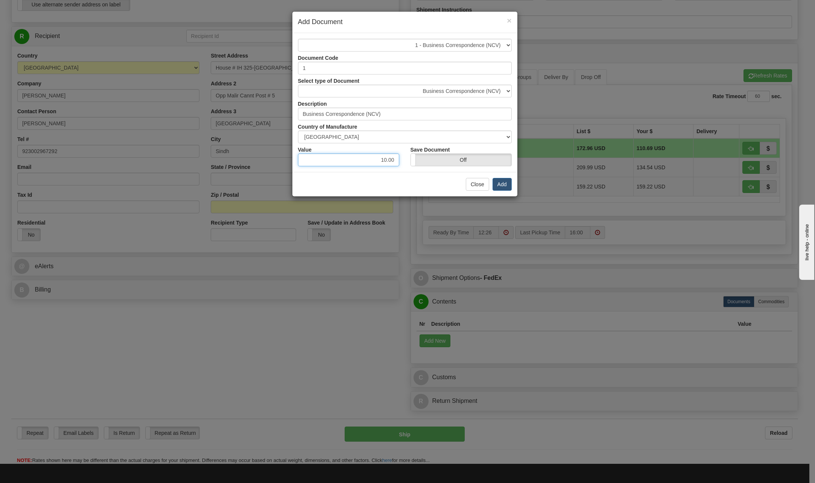
type input "10.00"
click at [512, 182] on div "Close Add" at bounding box center [404, 184] width 225 height 24
click at [496, 184] on button "Add" at bounding box center [501, 184] width 19 height 13
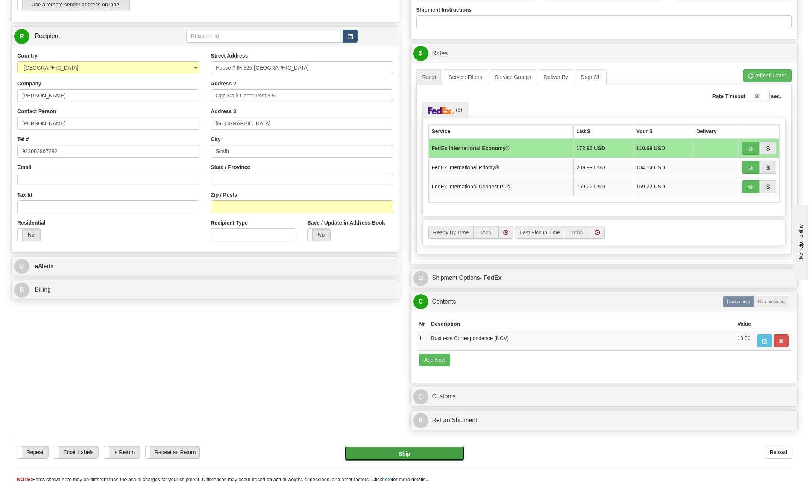
click at [429, 454] on button "Ship" at bounding box center [404, 453] width 120 height 15
type input "03"
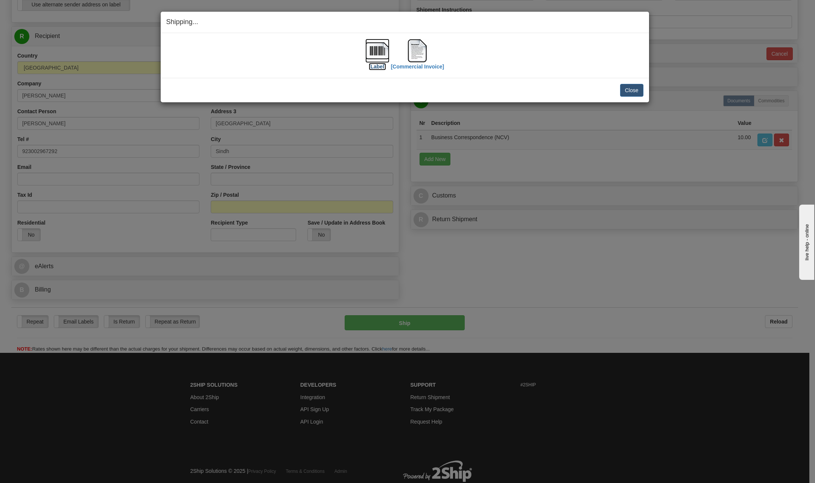
click at [379, 54] on img at bounding box center [377, 51] width 24 height 24
